Goal: Find specific page/section: Find specific page/section

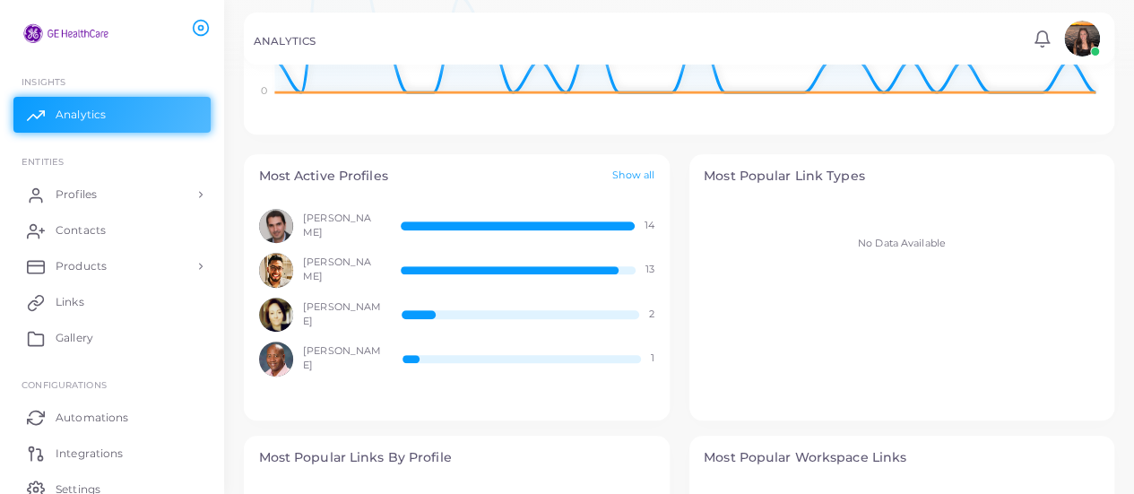
scroll to position [506, 0]
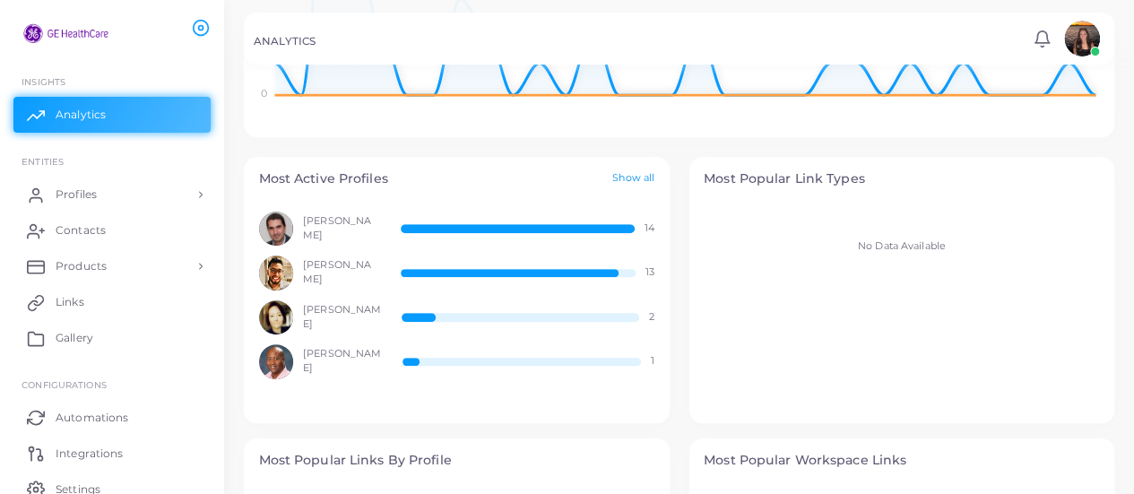
click at [626, 175] on link "Show all" at bounding box center [633, 178] width 42 height 15
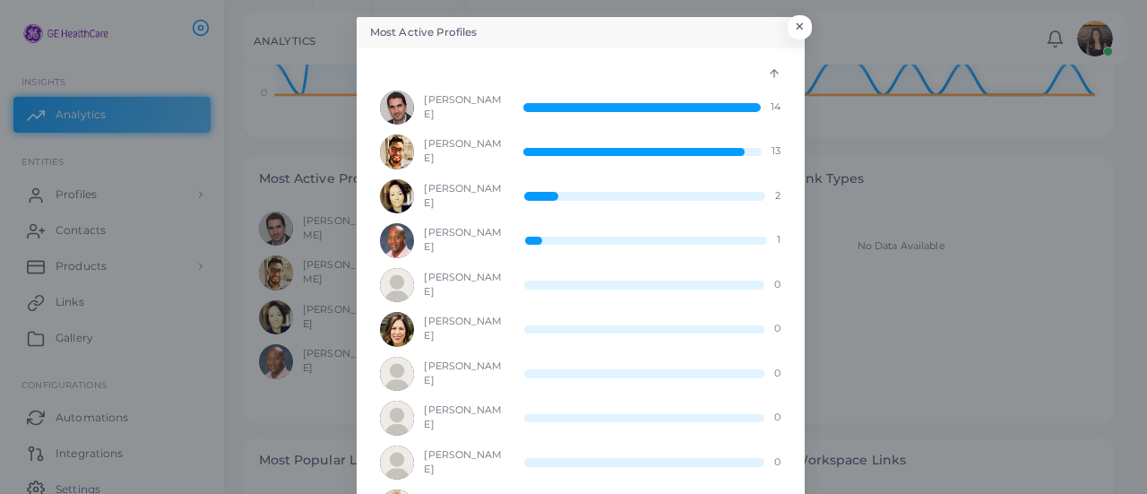
scroll to position [0, 0]
click at [795, 29] on button "×" at bounding box center [797, 31] width 24 height 23
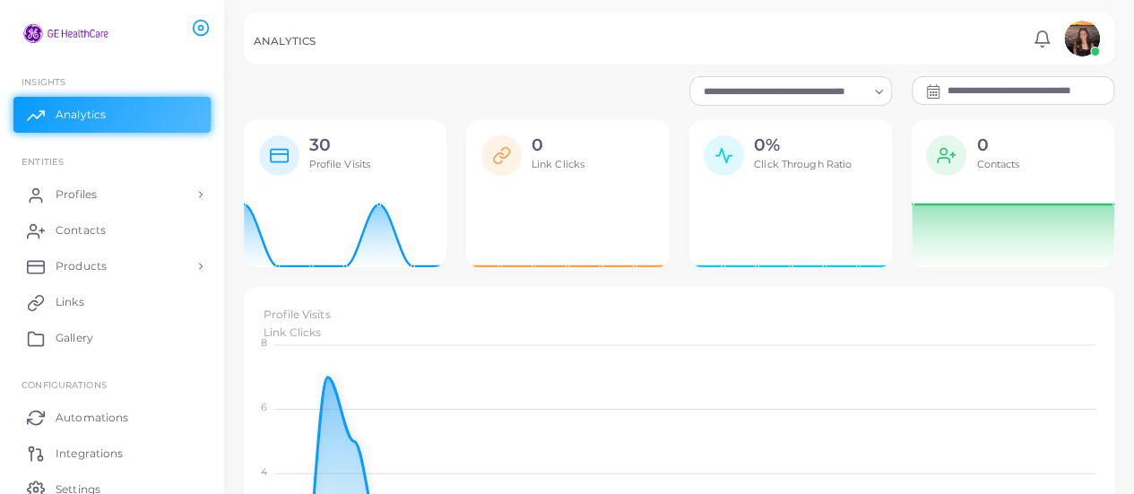
click at [583, 299] on div "Profile Visits Link Clicks 8 6 4 2 0 [DATE] Profile Visits: 2 Link Clicks: 0" at bounding box center [679, 465] width 870 height 357
click at [134, 196] on link "Profiles" at bounding box center [111, 195] width 197 height 36
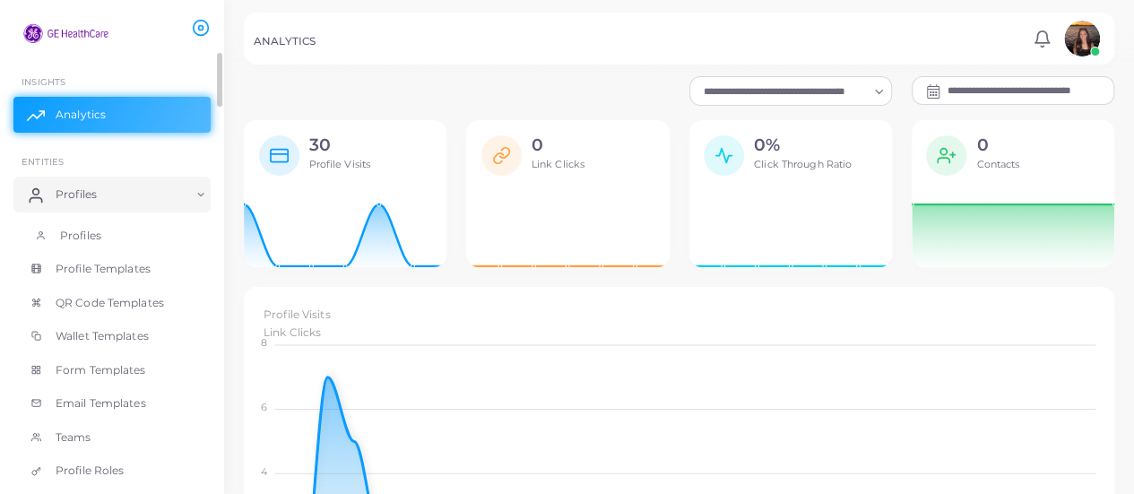
click at [167, 229] on link "Profiles" at bounding box center [111, 236] width 197 height 34
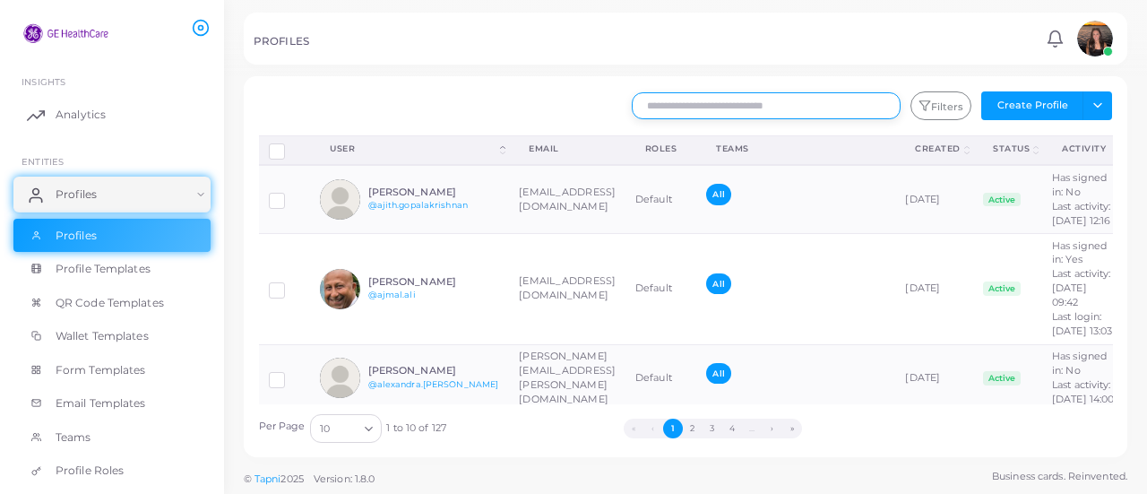
click at [678, 112] on input "text" at bounding box center [766, 105] width 269 height 27
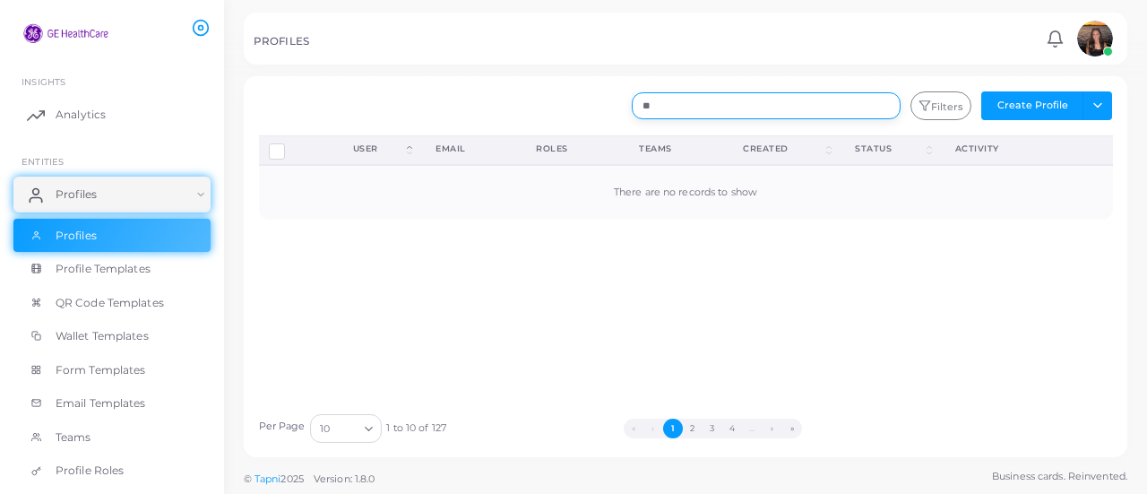
type input "*"
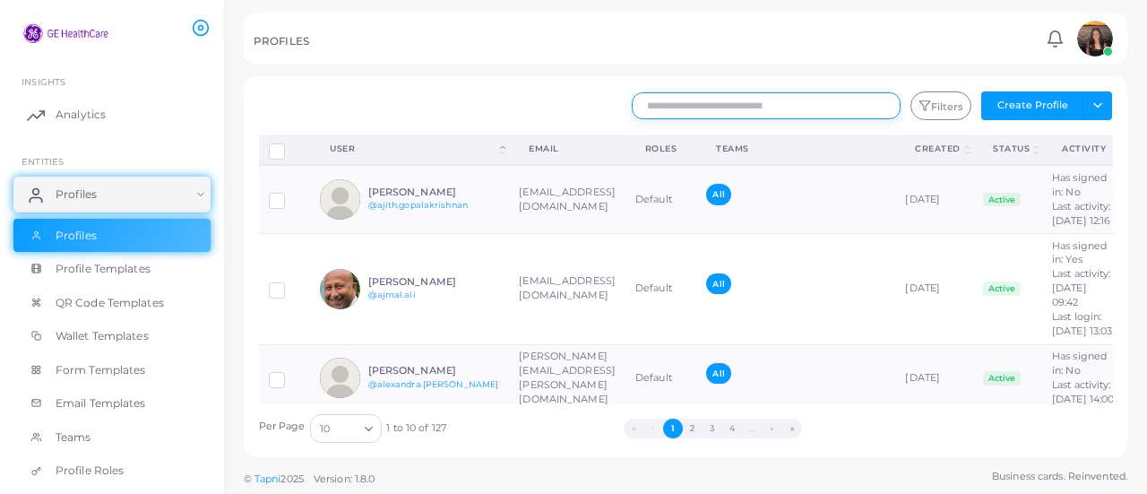
click at [704, 98] on input "text" at bounding box center [766, 105] width 269 height 27
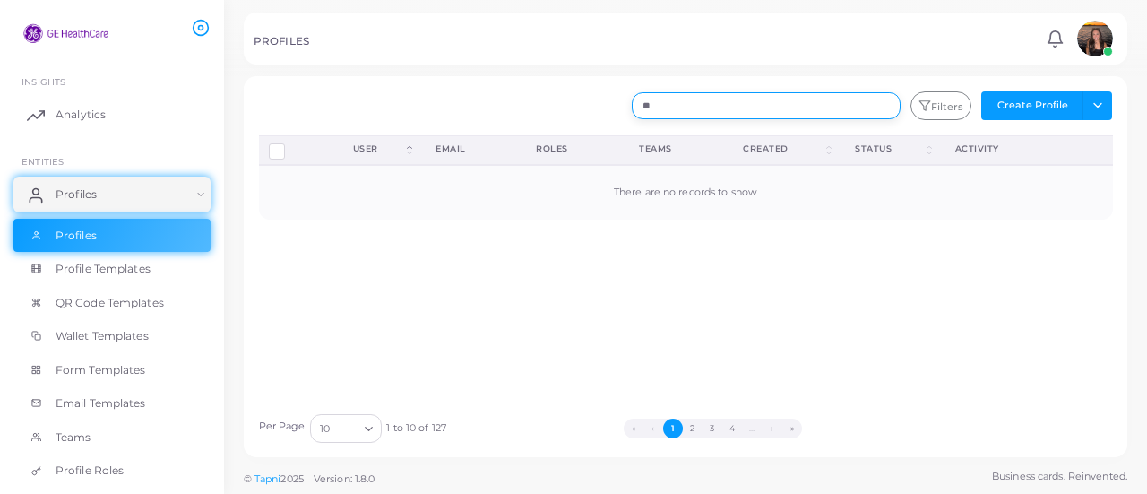
type input "*"
